Goal: Find specific page/section: Find specific page/section

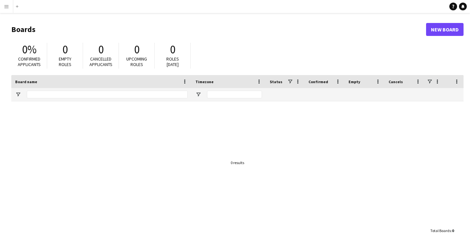
click at [6, 6] on app-icon "Menu" at bounding box center [6, 6] width 5 height 5
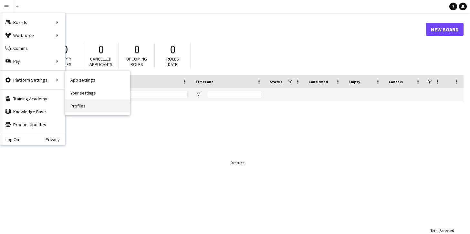
click at [78, 104] on link "Profiles" at bounding box center [97, 105] width 65 height 13
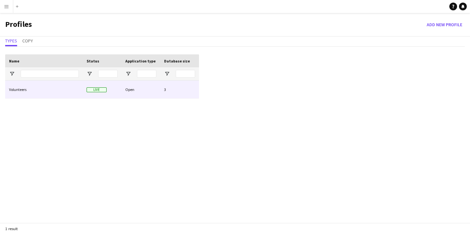
click at [140, 89] on div "Open" at bounding box center [141, 90] width 39 height 18
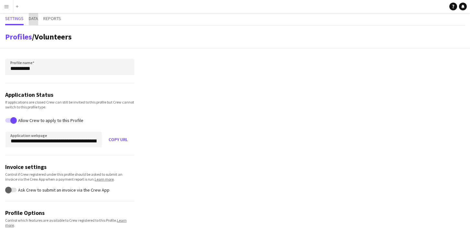
click at [33, 20] on span "Data" at bounding box center [33, 18] width 9 height 5
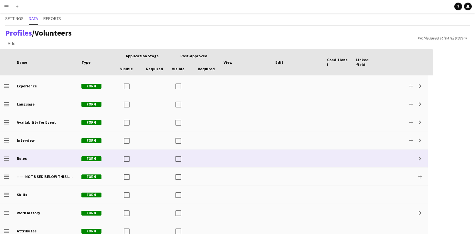
scroll to position [108, 0]
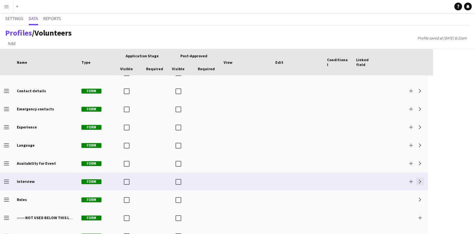
click at [421, 181] on app-icon "Expand" at bounding box center [420, 181] width 4 height 4
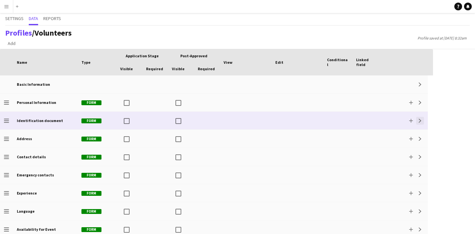
click at [418, 121] on button "Expand" at bounding box center [420, 121] width 8 height 8
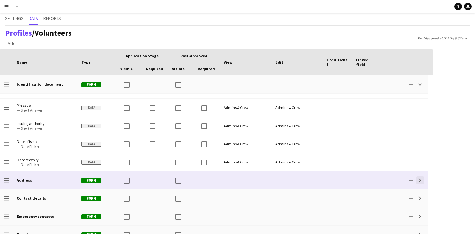
click at [420, 181] on app-icon "Expand" at bounding box center [420, 180] width 4 height 4
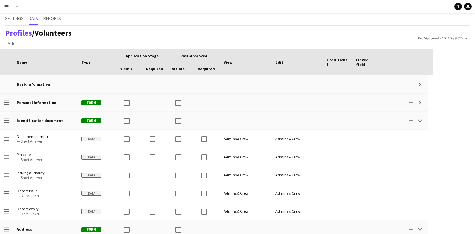
click at [7, 8] on app-icon "Menu" at bounding box center [6, 6] width 5 height 5
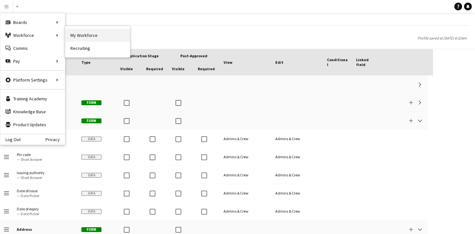
click at [75, 33] on link "My Workforce" at bounding box center [97, 35] width 65 height 13
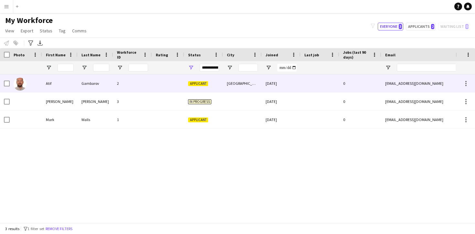
click at [148, 85] on div "2" at bounding box center [132, 83] width 39 height 18
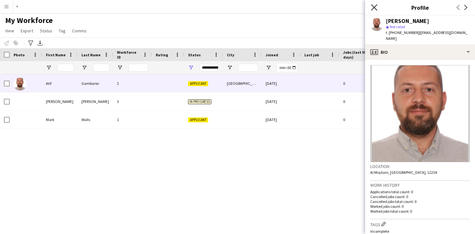
click at [374, 6] on icon at bounding box center [374, 7] width 6 height 6
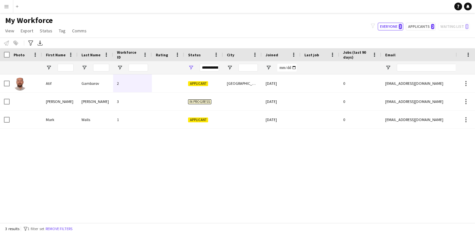
click at [7, 7] on app-icon "Menu" at bounding box center [6, 6] width 5 height 5
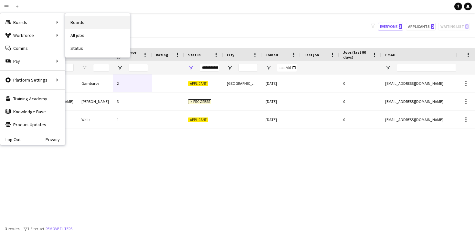
click at [80, 22] on link "Boards" at bounding box center [97, 22] width 65 height 13
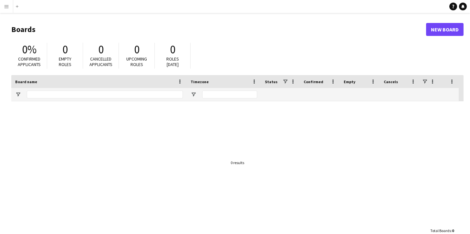
click at [7, 7] on app-icon "Menu" at bounding box center [6, 6] width 5 height 5
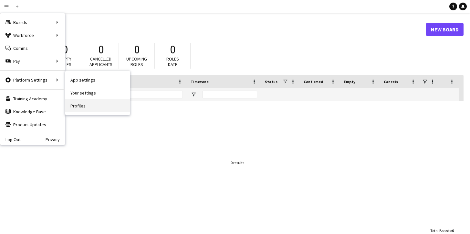
click at [89, 106] on link "Profiles" at bounding box center [97, 105] width 65 height 13
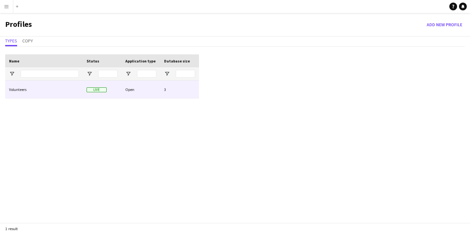
click at [142, 89] on div "Open" at bounding box center [141, 90] width 39 height 18
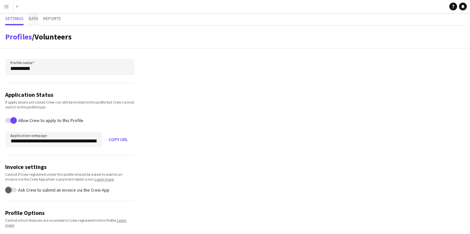
click at [36, 19] on span "Data" at bounding box center [33, 18] width 9 height 5
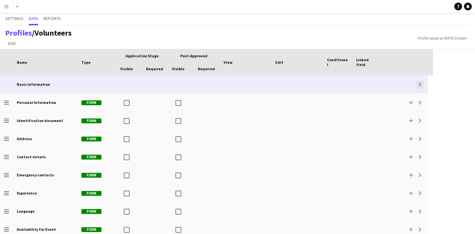
click at [420, 84] on app-icon "Expand" at bounding box center [420, 84] width 4 height 4
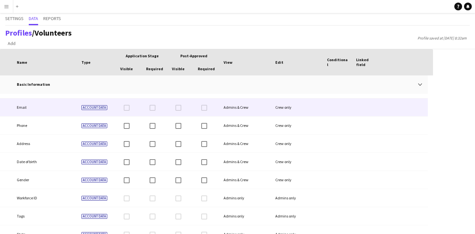
scroll to position [56, 0]
